Goal: Information Seeking & Learning: Learn about a topic

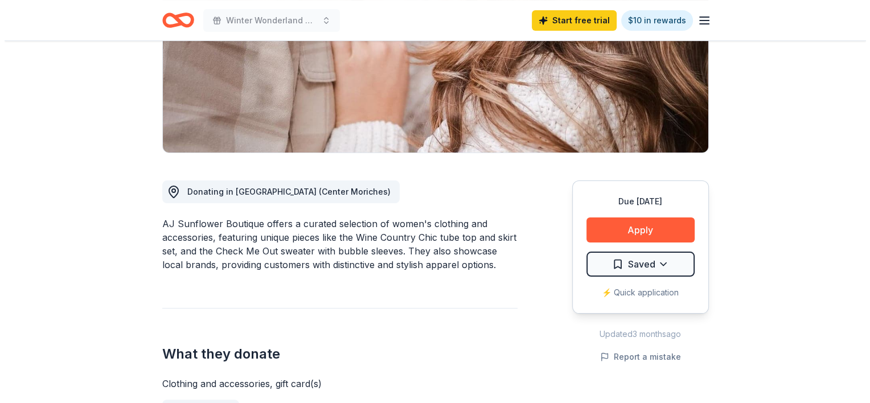
scroll to position [201, 0]
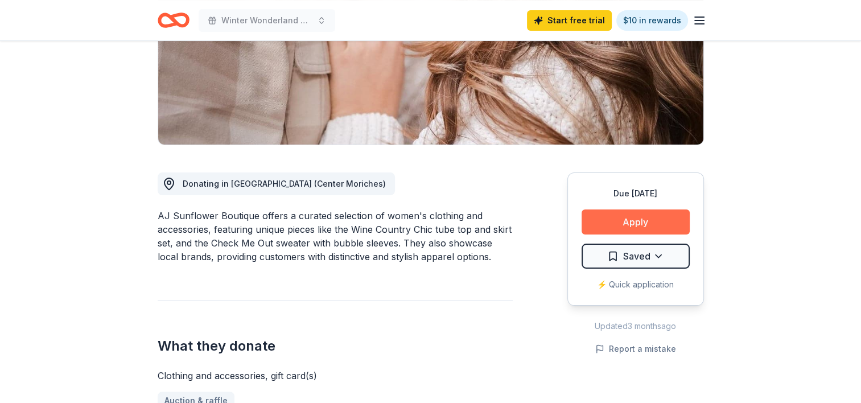
click at [617, 224] on button "Apply" at bounding box center [636, 222] width 108 height 25
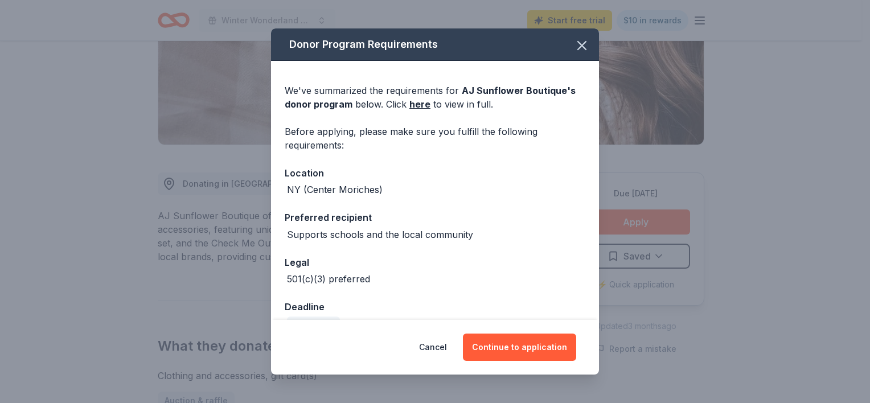
scroll to position [26, 0]
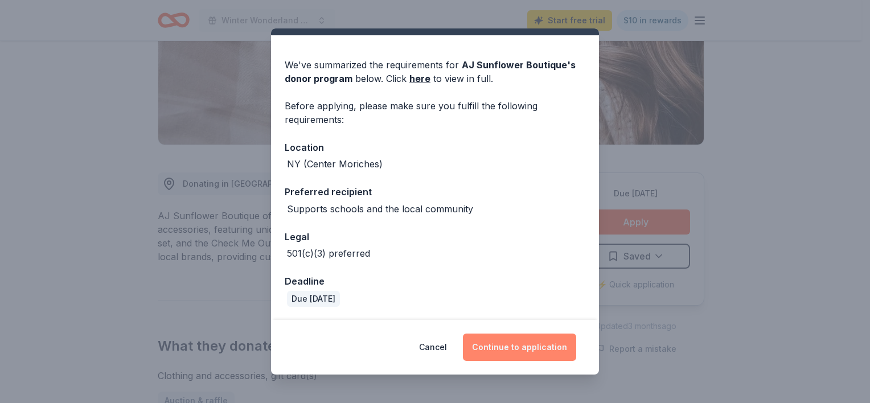
click at [531, 353] on button "Continue to application" at bounding box center [519, 347] width 113 height 27
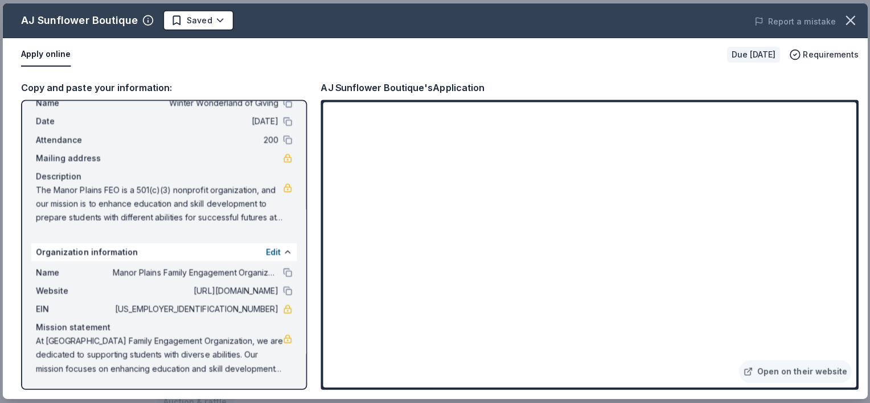
scroll to position [200, 0]
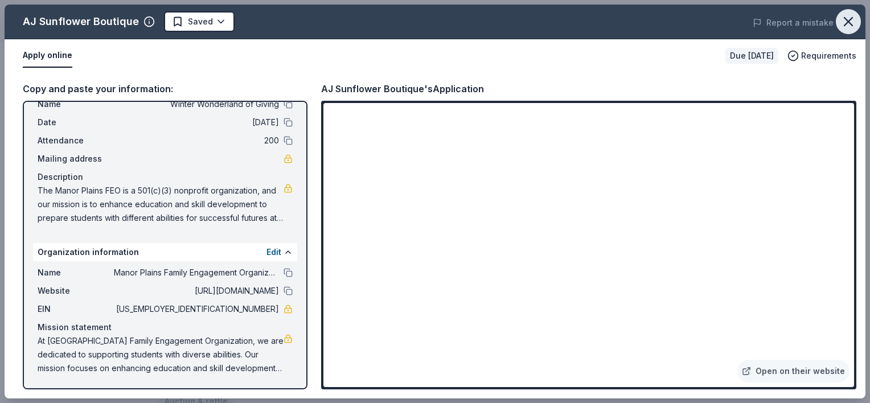
click at [851, 22] on icon "button" at bounding box center [848, 22] width 16 height 16
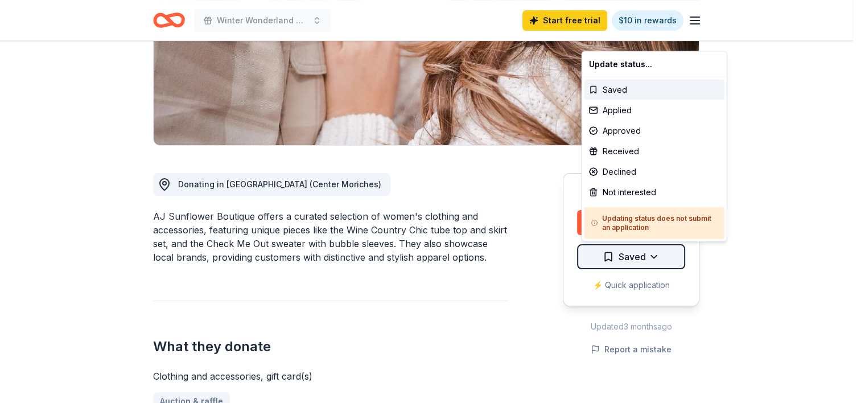
click at [650, 203] on html "Winter Wonderland of Giving Start free trial $10 in rewards Due [DATE] Share AJ…" at bounding box center [430, 1] width 861 height 403
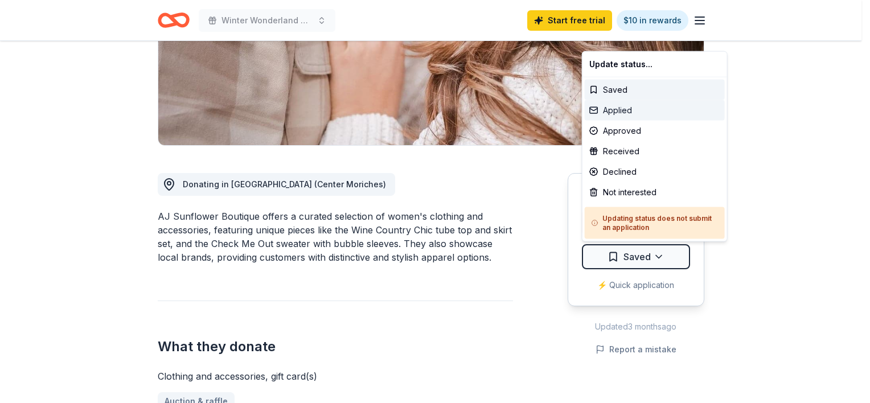
click at [615, 112] on div "Applied" at bounding box center [655, 110] width 140 height 20
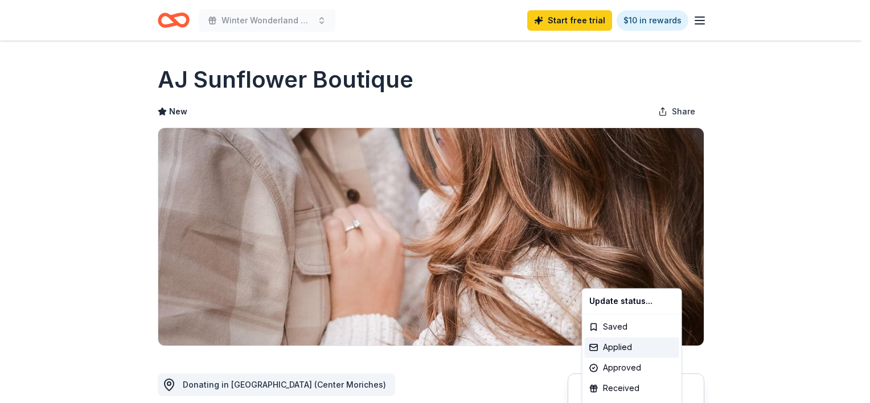
scroll to position [0, 0]
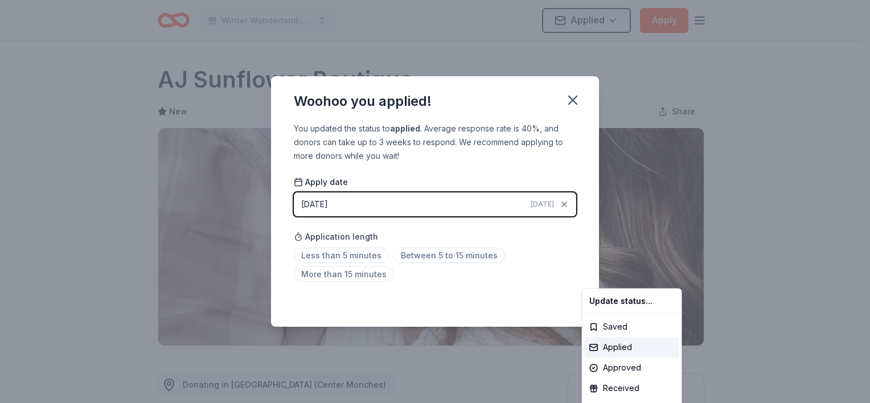
click at [361, 257] on html "Winter Wonderland of Giving Applied Apply Due [DATE] Share AJ Sunflower Boutiqu…" at bounding box center [435, 201] width 870 height 403
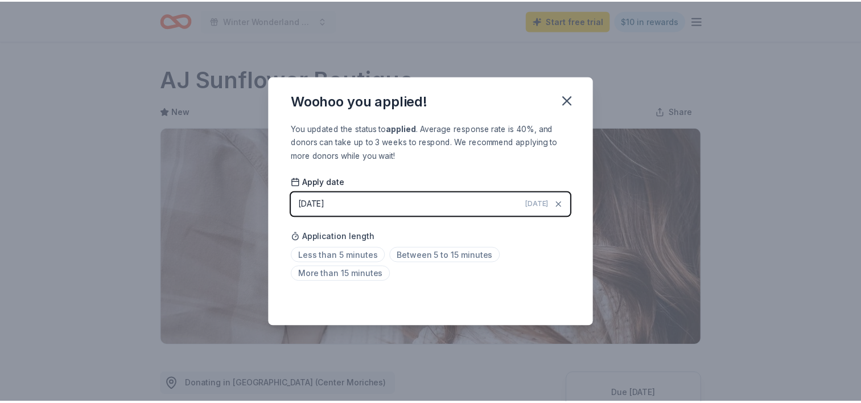
scroll to position [255, 0]
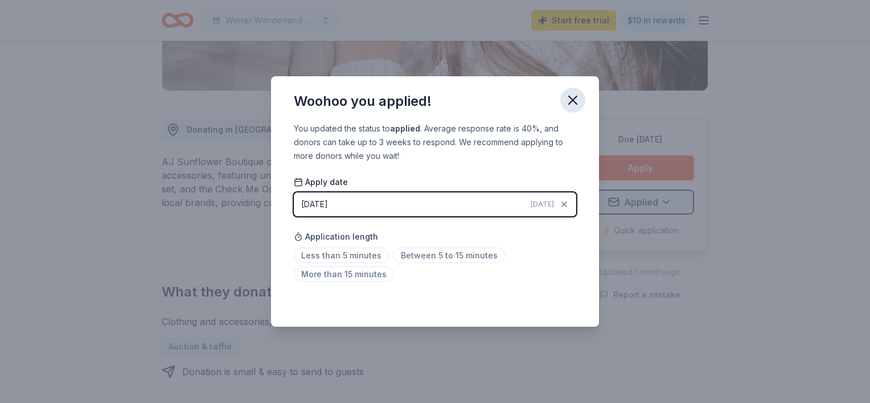
click at [573, 100] on icon "button" at bounding box center [573, 100] width 8 height 8
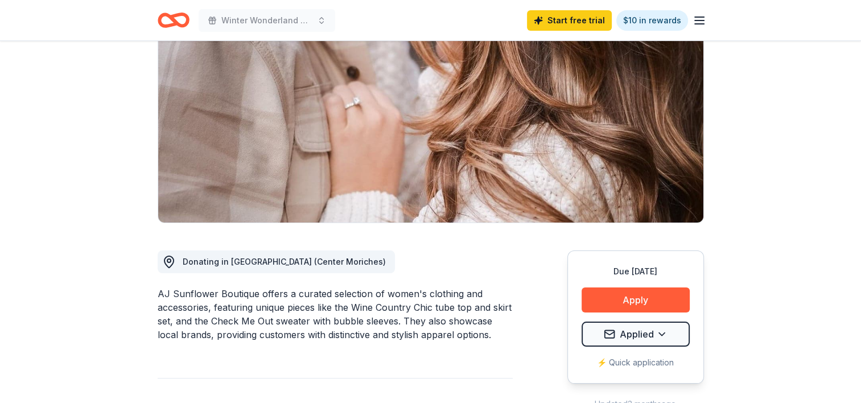
scroll to position [0, 0]
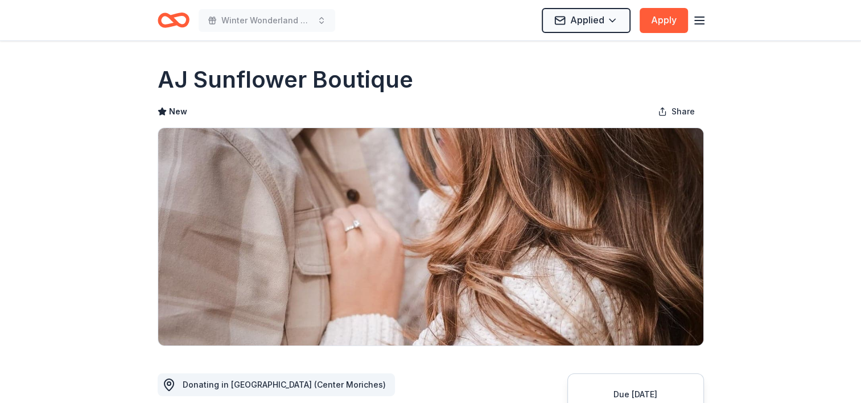
click at [178, 14] on icon "Home" at bounding box center [179, 19] width 18 height 11
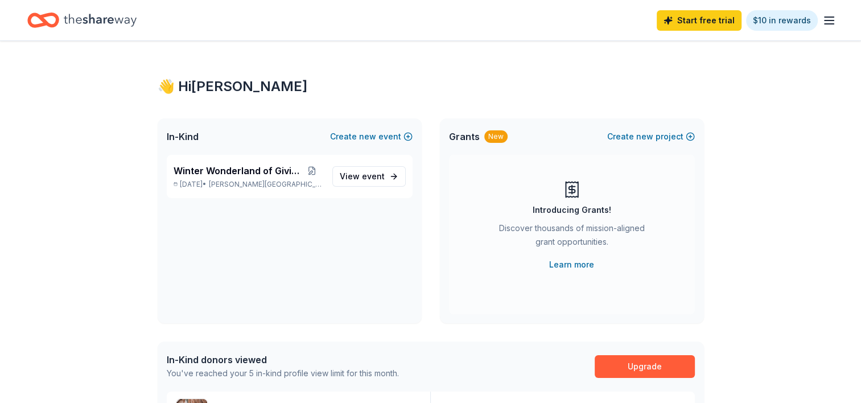
click at [96, 22] on icon "Home" at bounding box center [100, 20] width 73 height 13
click at [829, 23] on icon "button" at bounding box center [830, 21] width 14 height 14
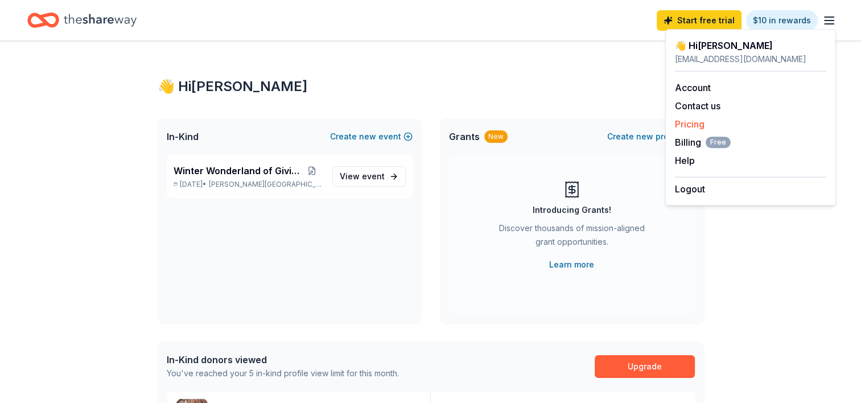
click at [700, 125] on link "Pricing" at bounding box center [690, 123] width 30 height 11
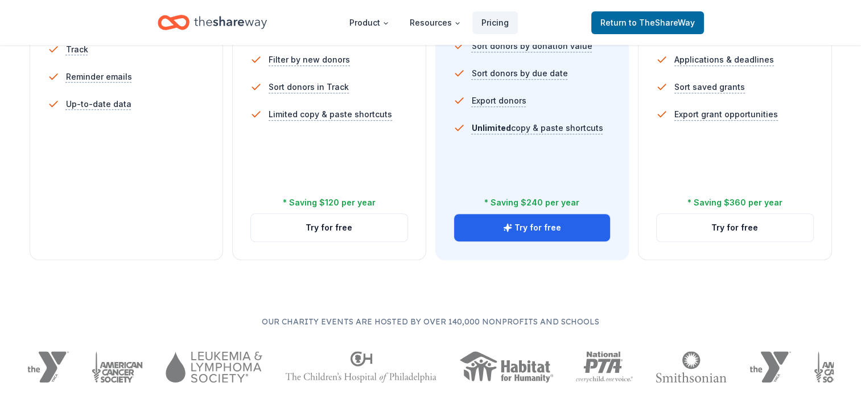
scroll to position [452, 0]
